Goal: Information Seeking & Learning: Compare options

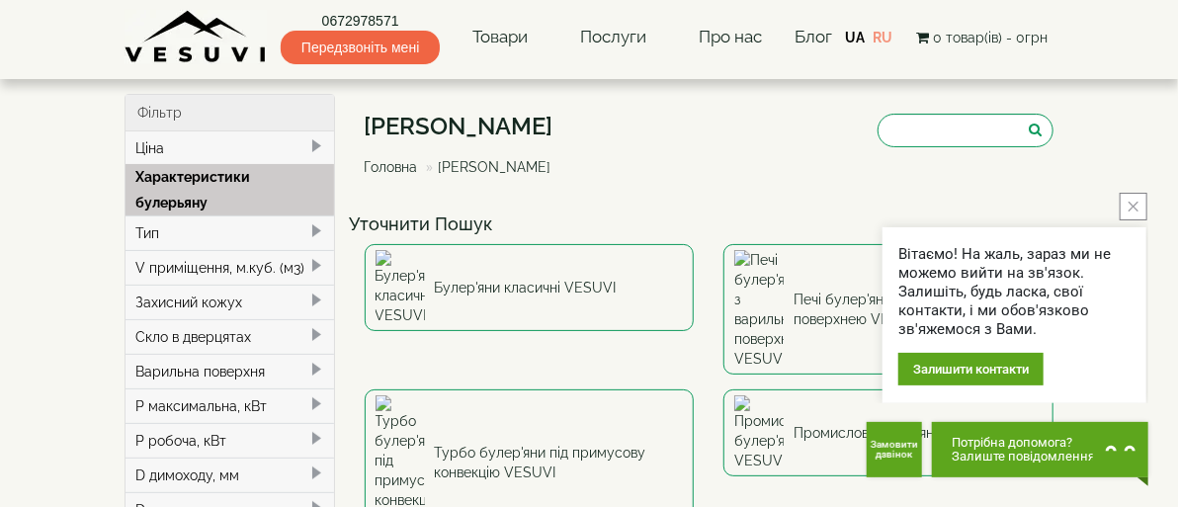
click at [1134, 209] on icon "close button" at bounding box center [1134, 207] width 10 height 10
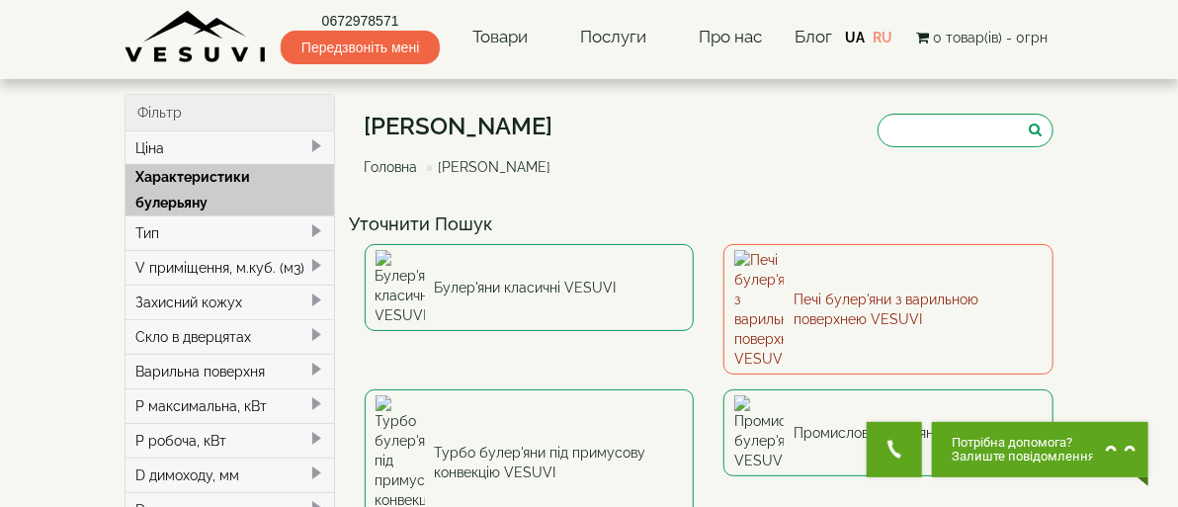
click at [870, 264] on link "Печі булер'яни з варильною поверхнею VESUVI" at bounding box center [889, 309] width 330 height 130
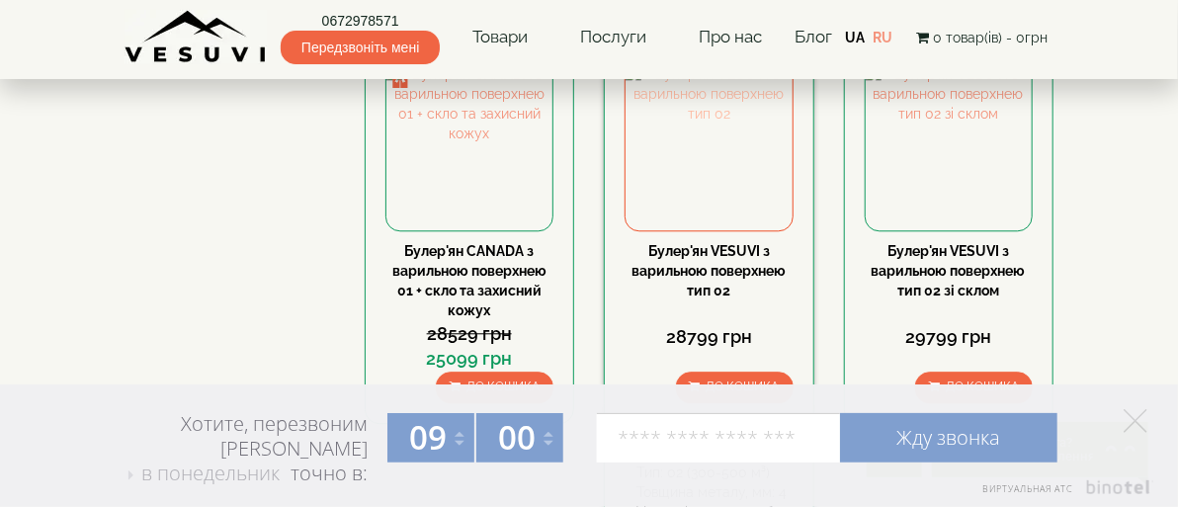
scroll to position [1878, 0]
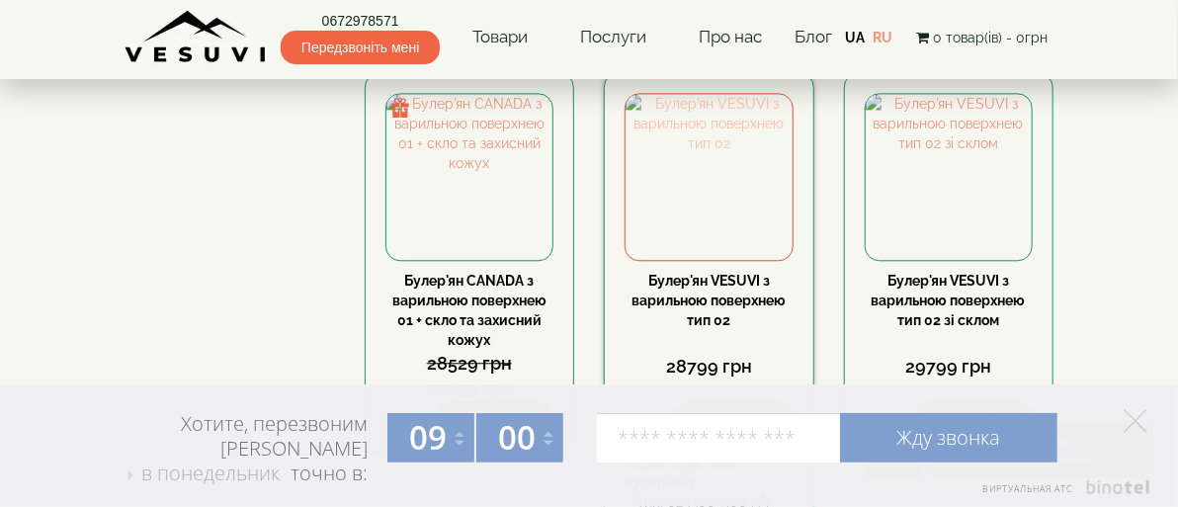
click at [752, 222] on img at bounding box center [709, 177] width 167 height 167
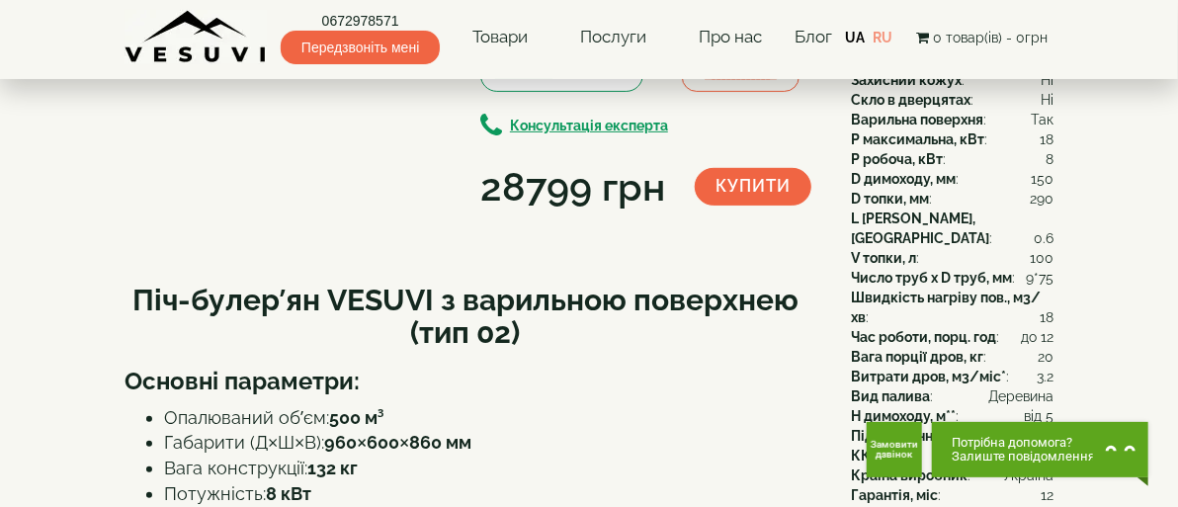
scroll to position [297, 0]
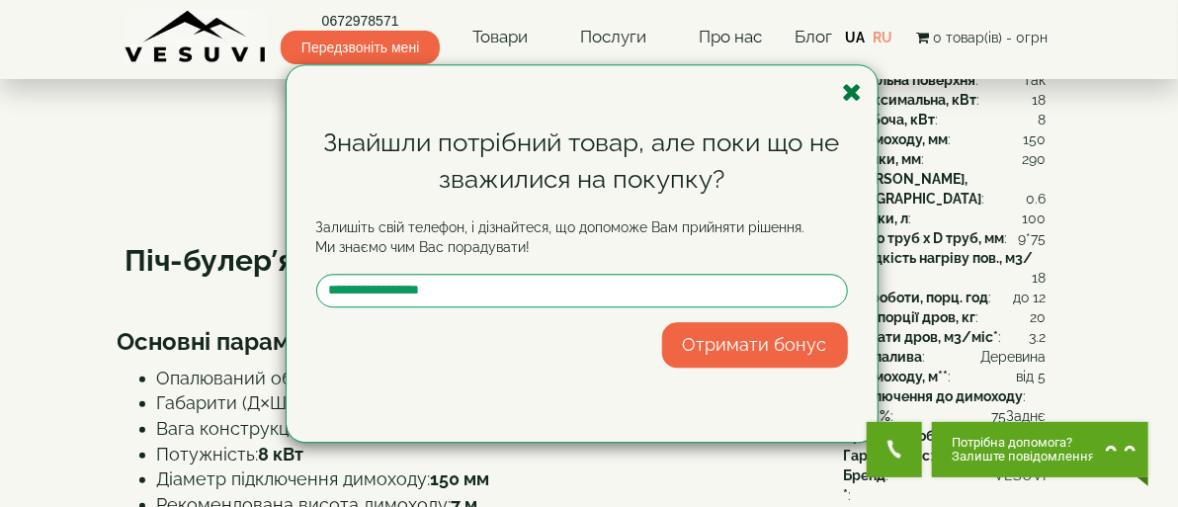
click at [852, 92] on icon "button" at bounding box center [853, 92] width 20 height 25
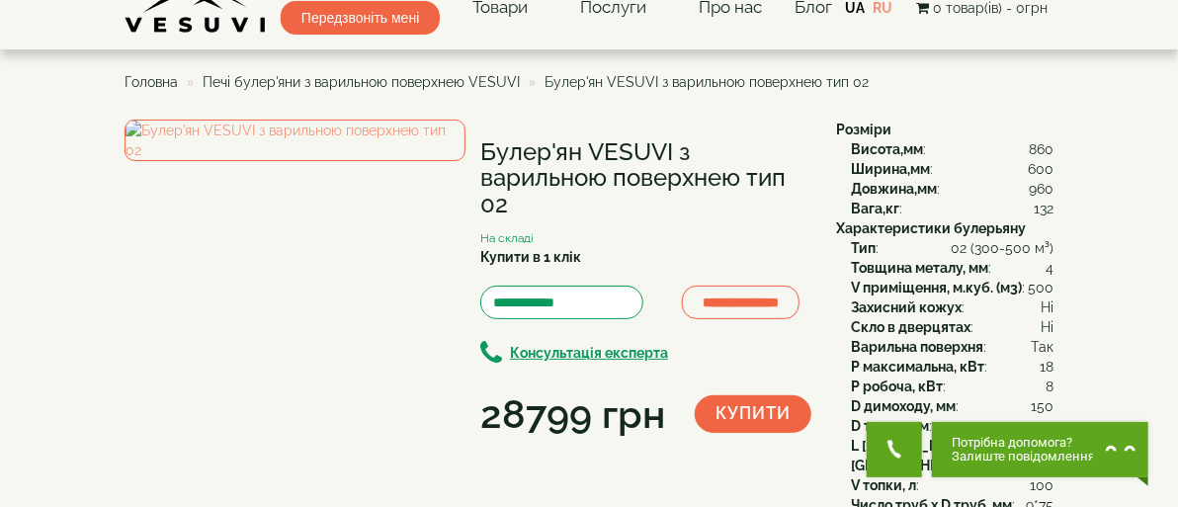
scroll to position [0, 0]
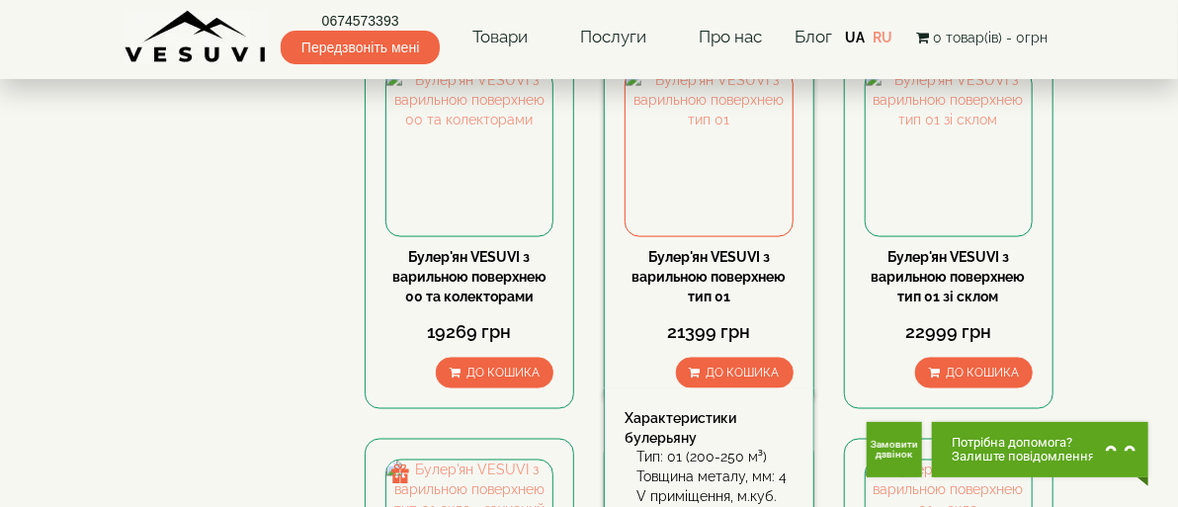
scroll to position [988, 0]
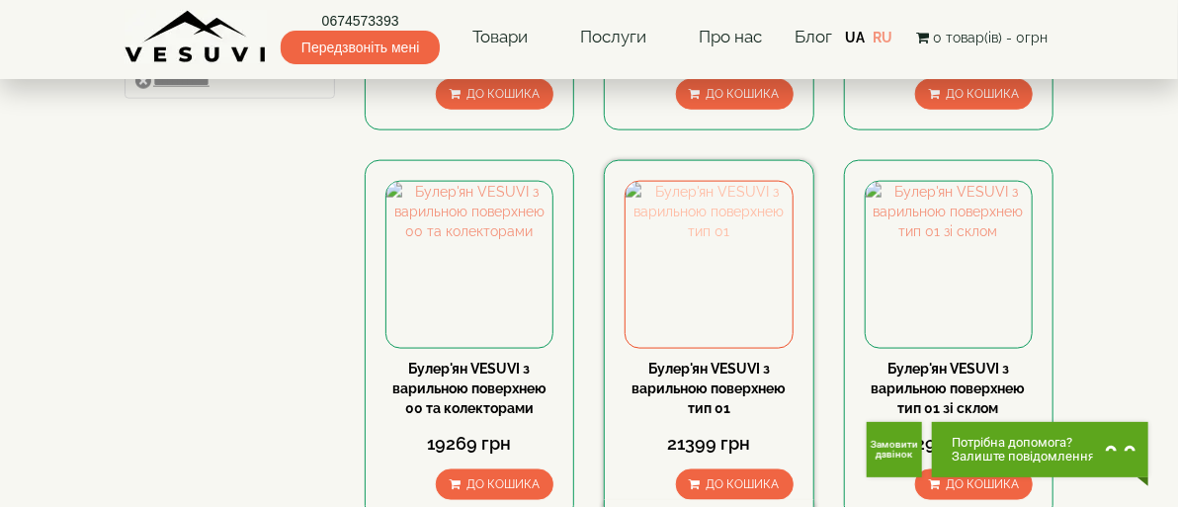
click at [723, 253] on img at bounding box center [709, 265] width 167 height 167
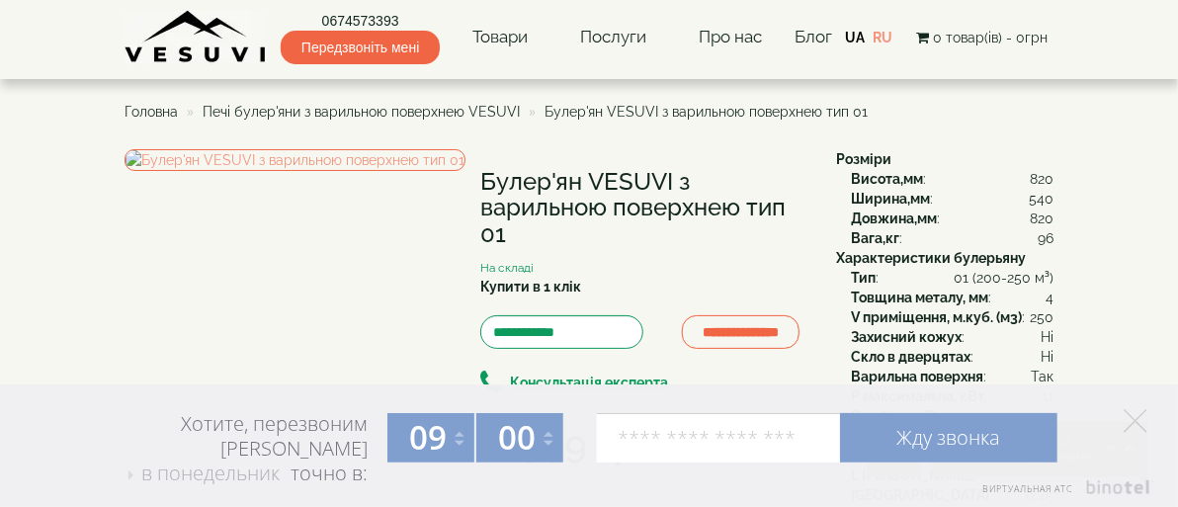
click at [125, 113] on span "Головна" at bounding box center [151, 112] width 53 height 16
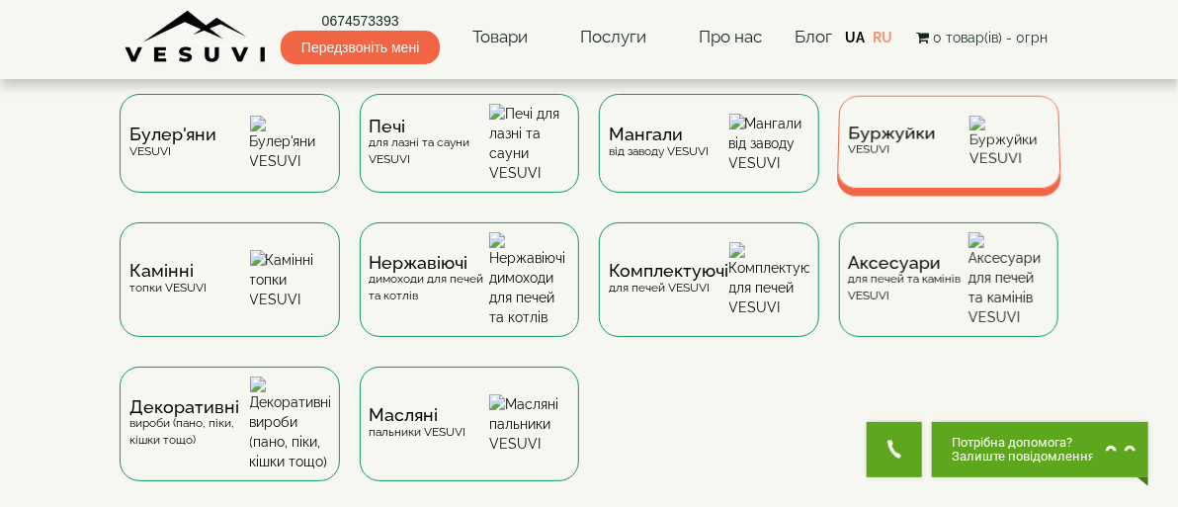
click at [936, 134] on span "Буржуйки" at bounding box center [892, 134] width 88 height 15
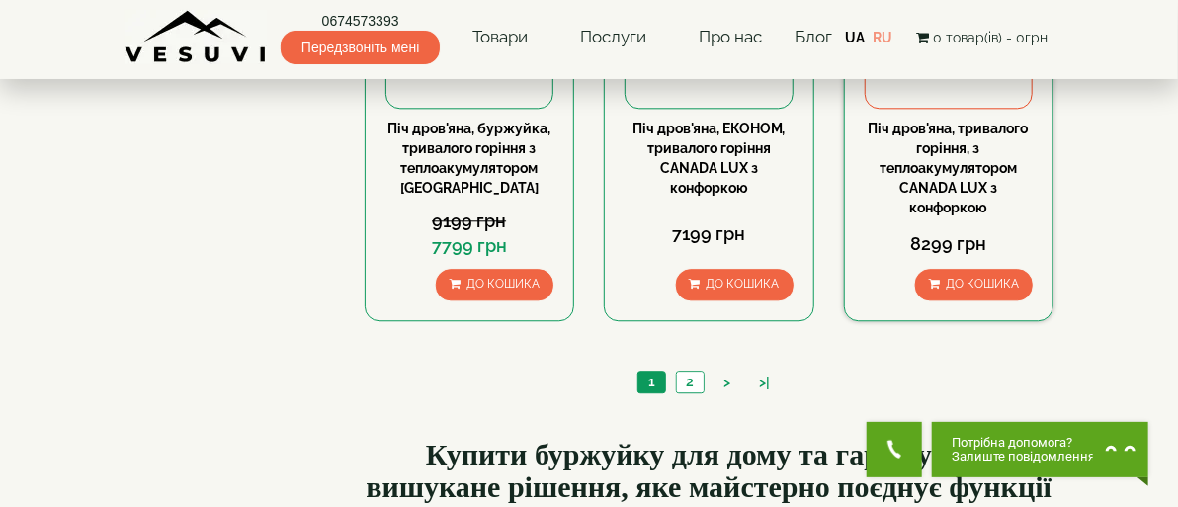
scroll to position [1878, 0]
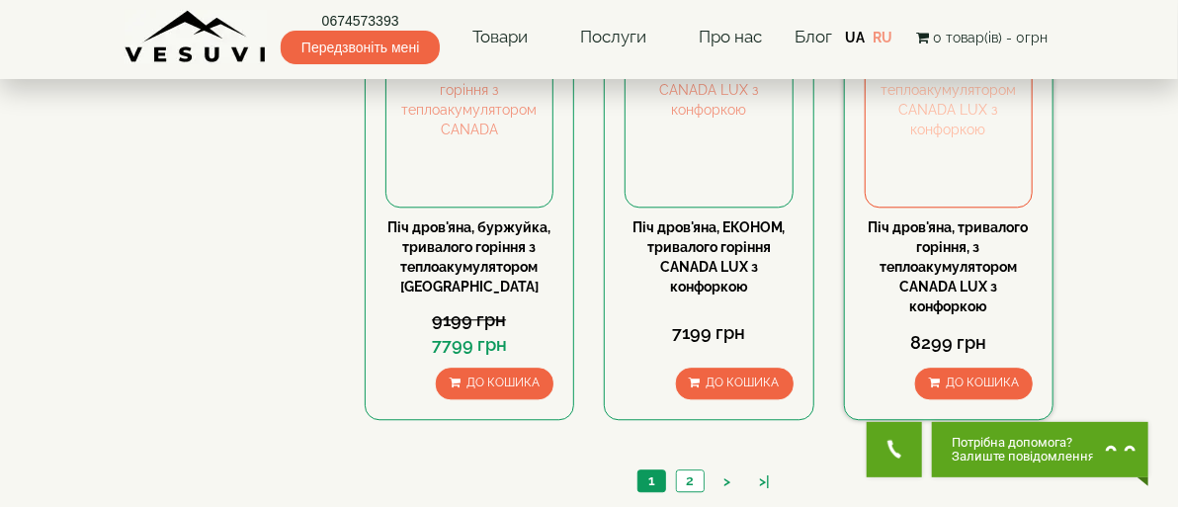
click at [1014, 203] on img at bounding box center [949, 124] width 167 height 167
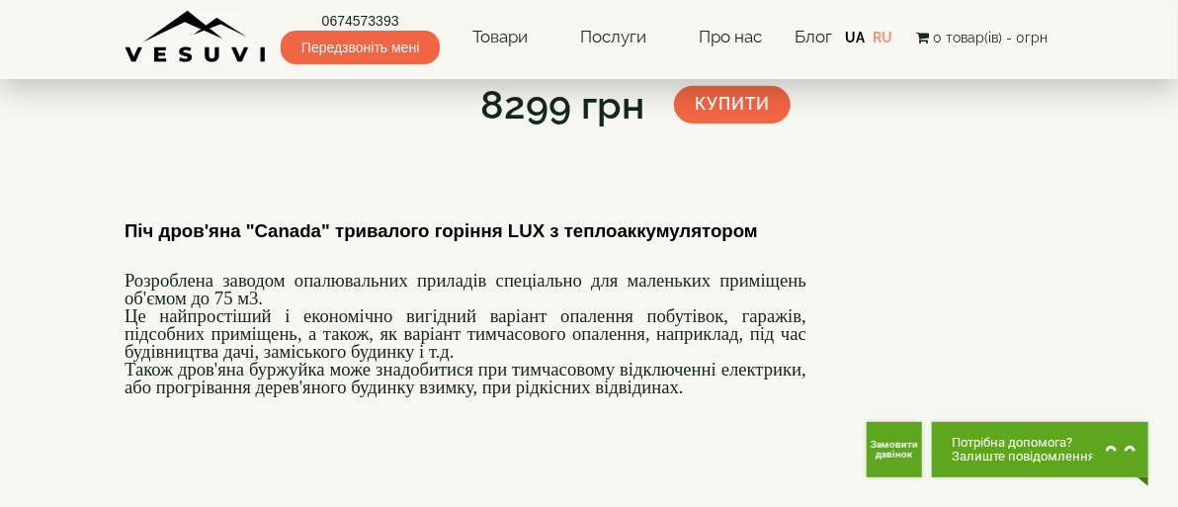
scroll to position [395, 0]
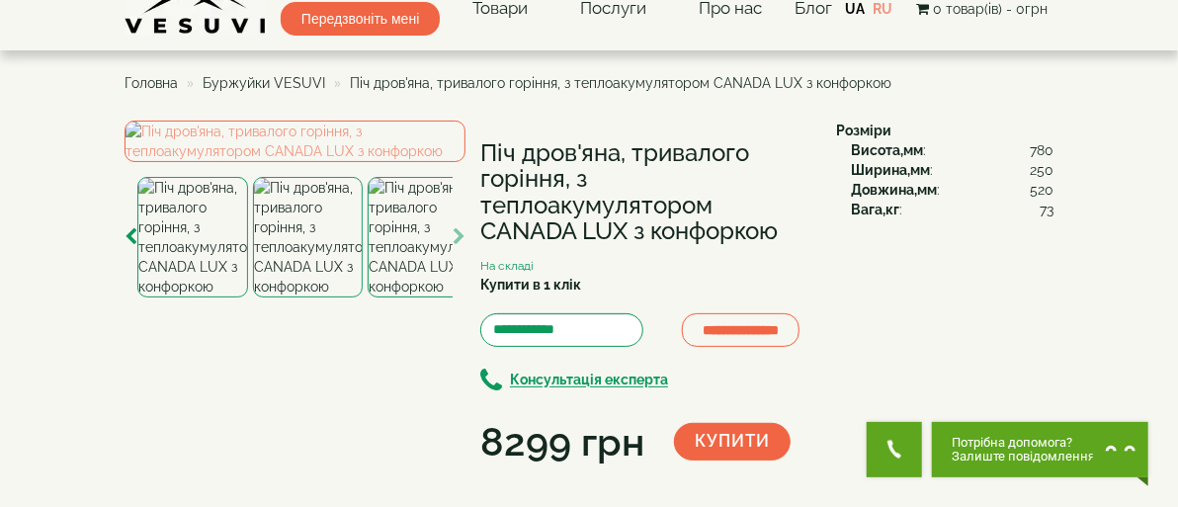
scroll to position [0, 0]
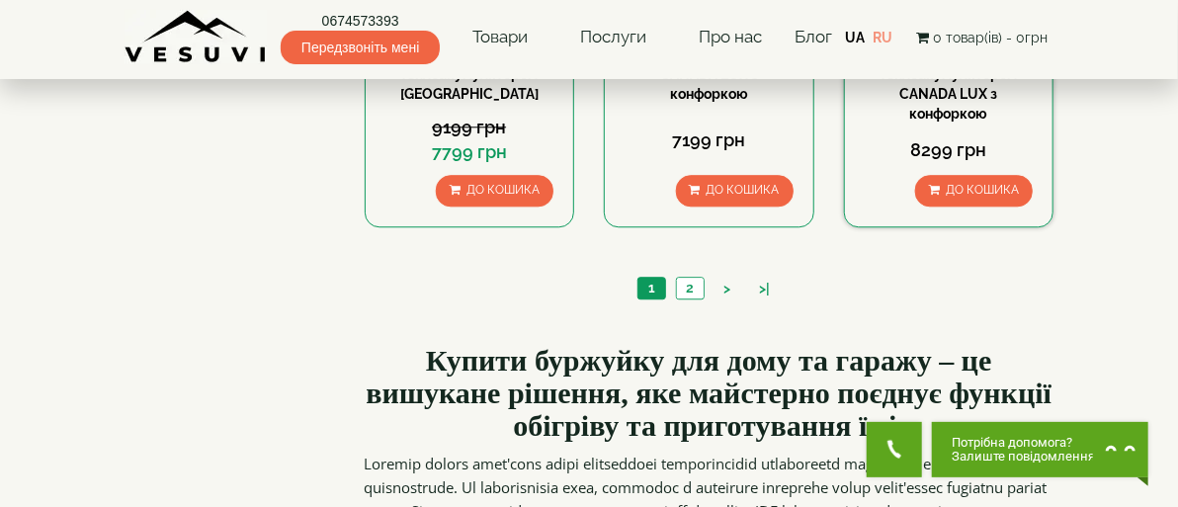
scroll to position [2074, 0]
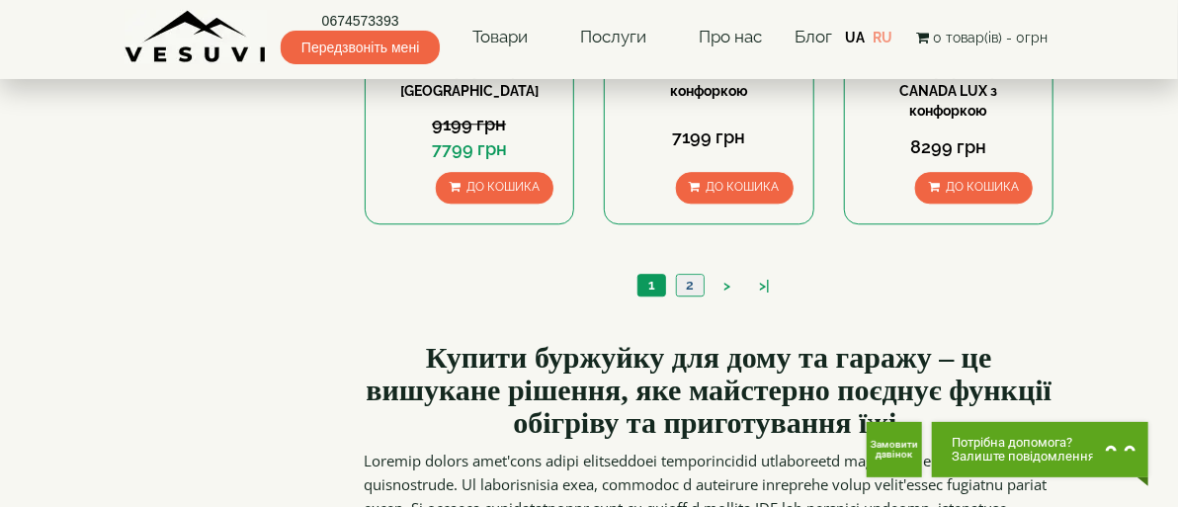
click at [704, 296] on link "2" at bounding box center [690, 285] width 28 height 21
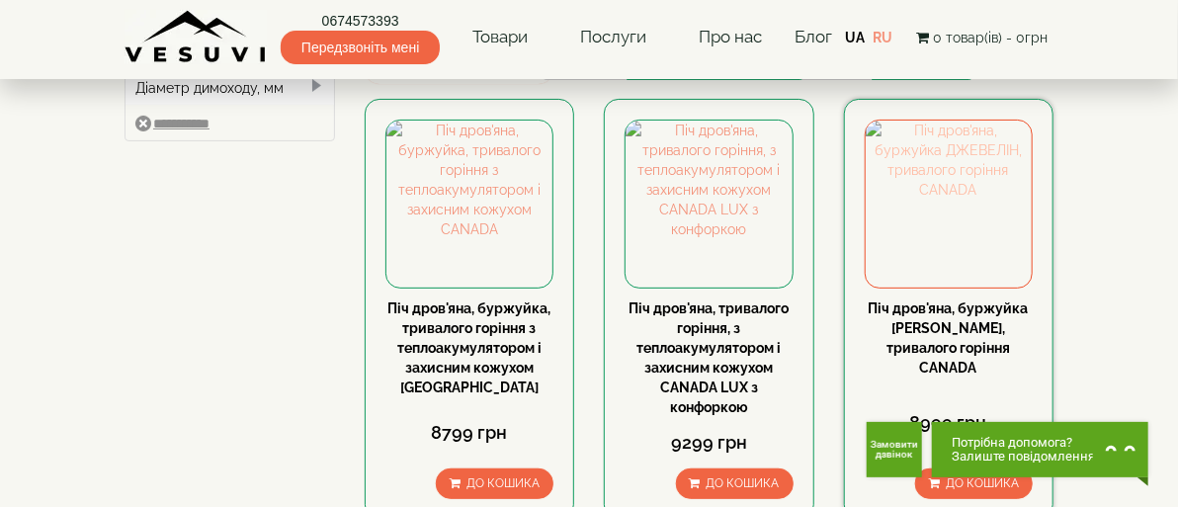
scroll to position [198, 0]
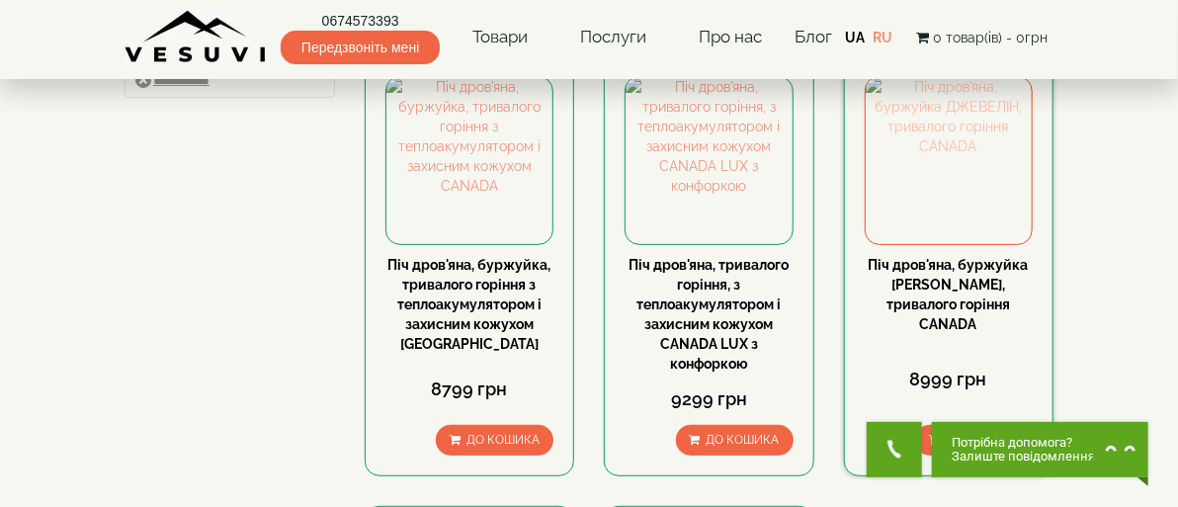
click at [1012, 207] on img at bounding box center [949, 160] width 167 height 167
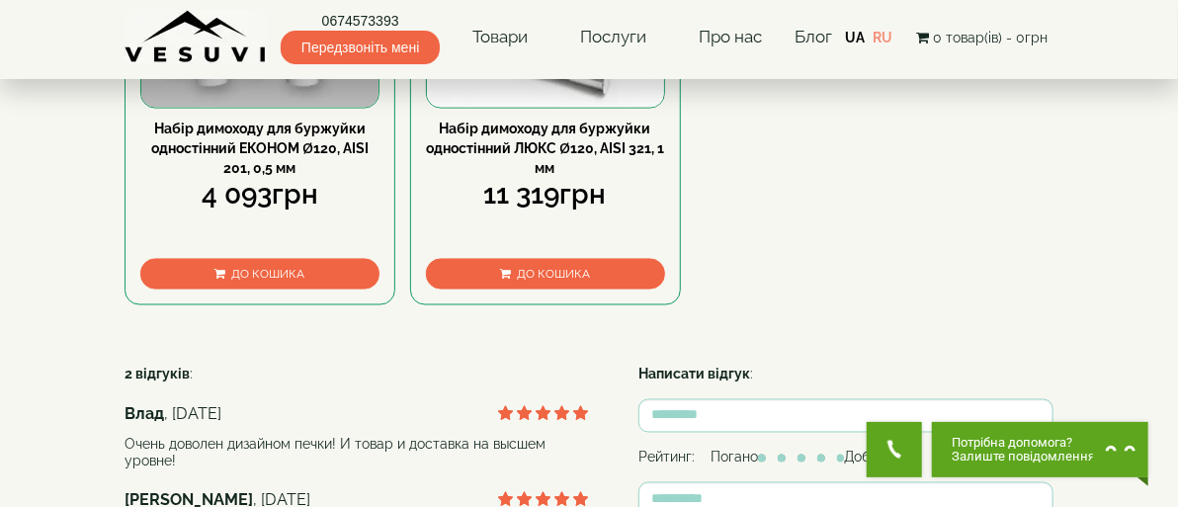
scroll to position [1285, 0]
